Goal: Register for event/course

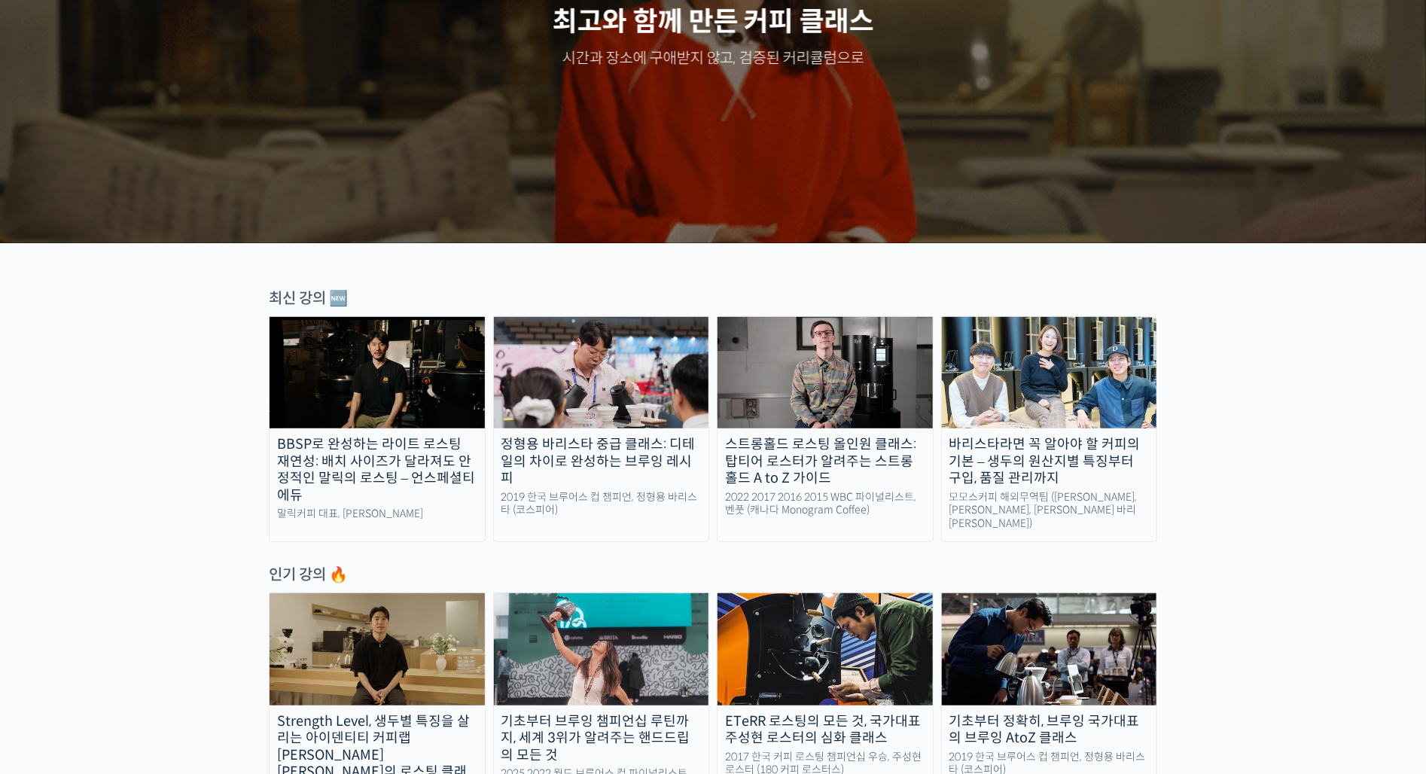
scroll to position [279, 0]
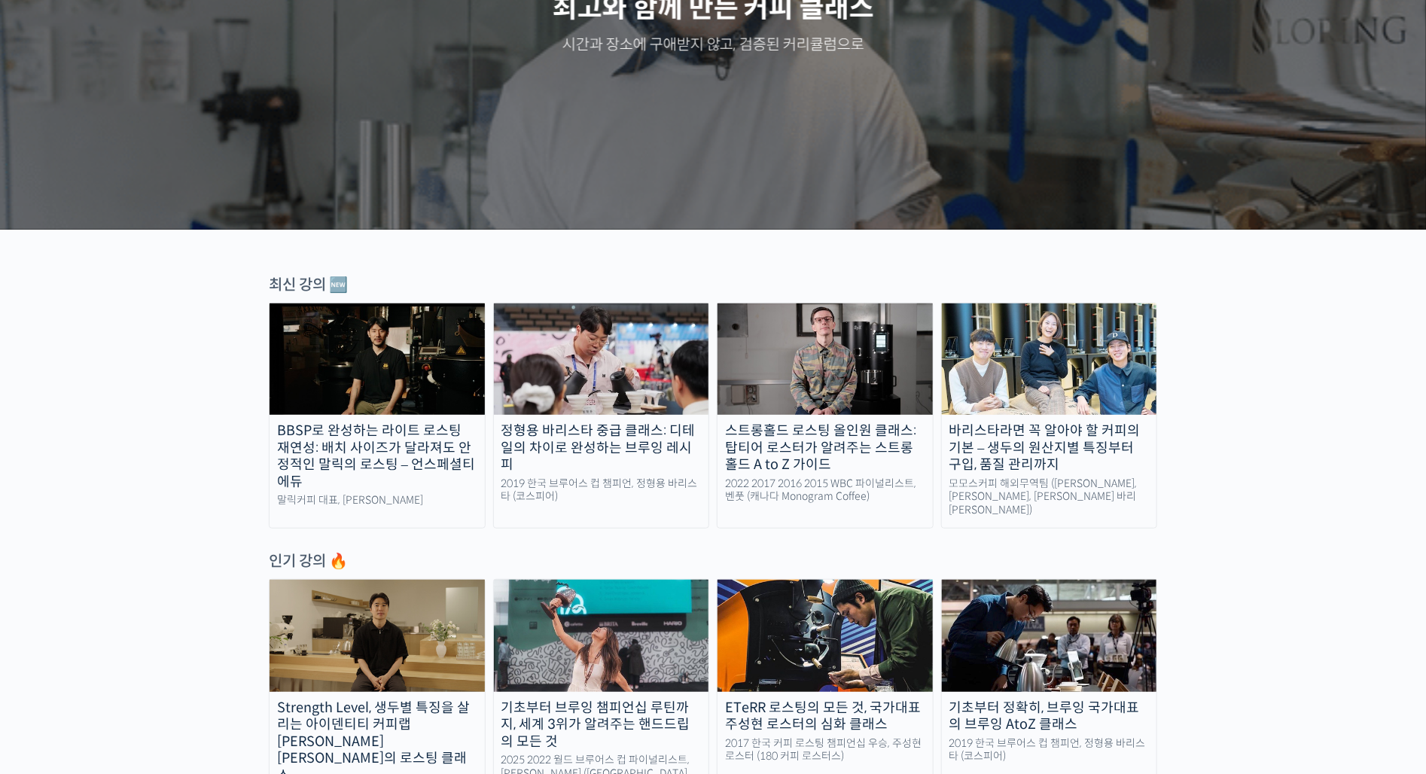
click at [604, 356] on img at bounding box center [601, 358] width 215 height 111
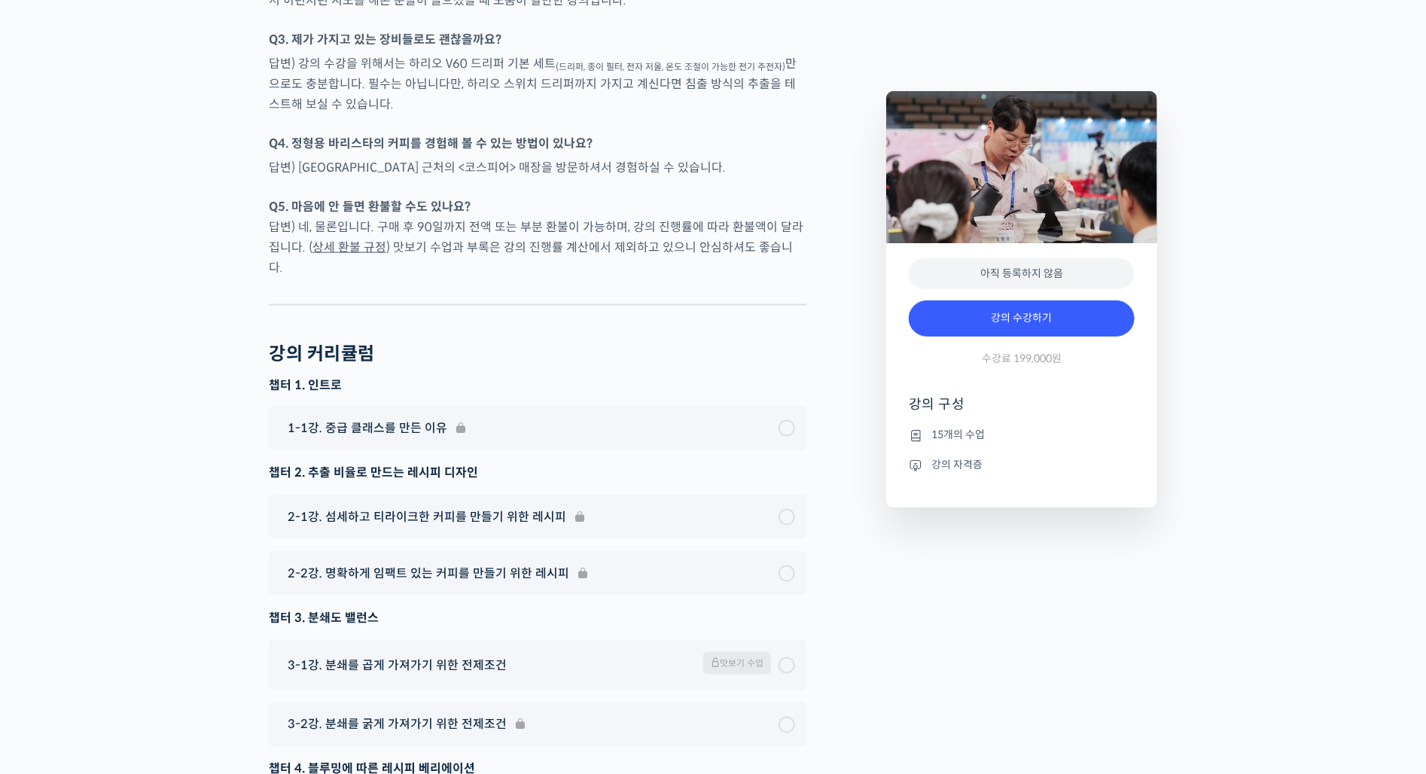
scroll to position [4127, 0]
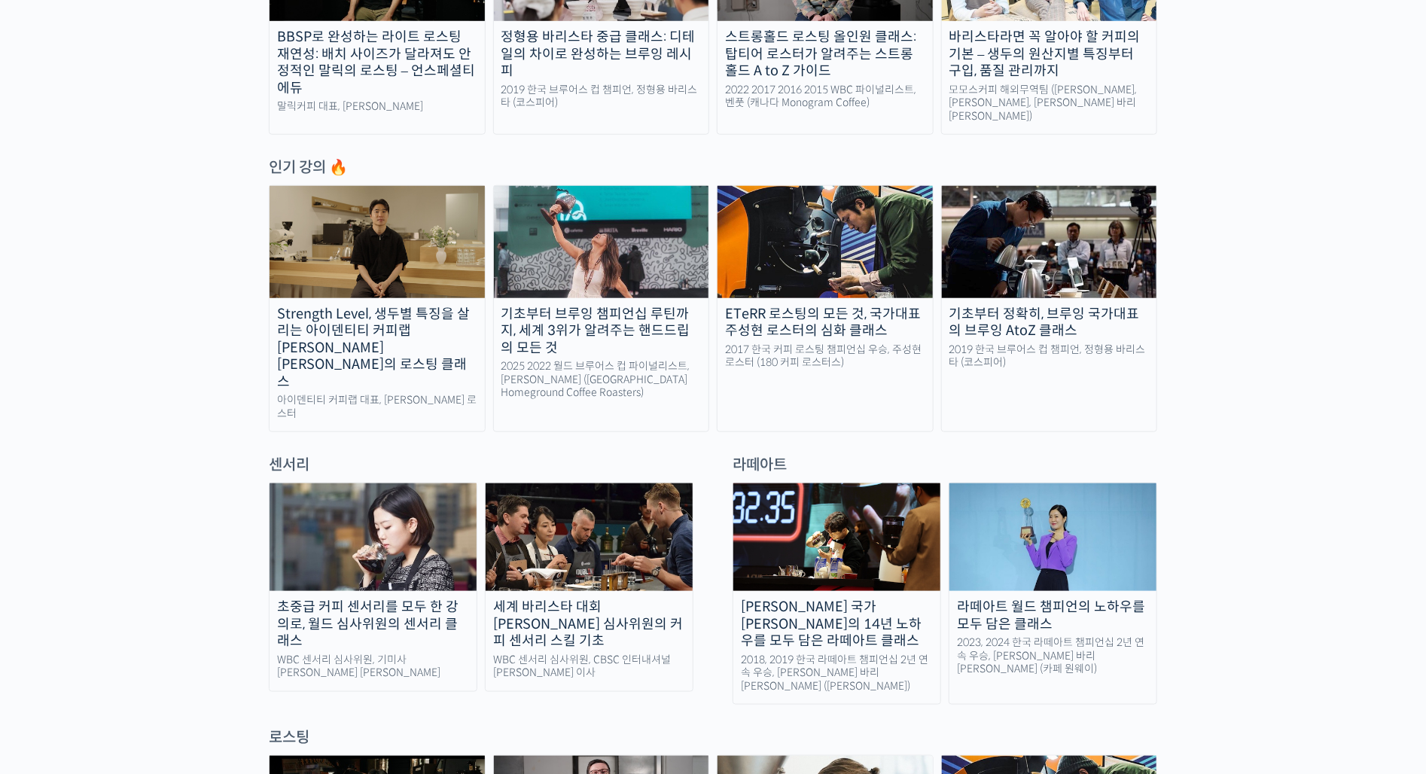
scroll to position [687, 0]
